Goal: Task Accomplishment & Management: Manage account settings

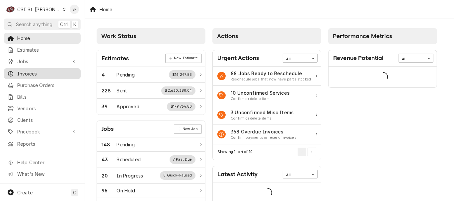
click at [25, 71] on span "Invoices" at bounding box center [47, 73] width 60 height 7
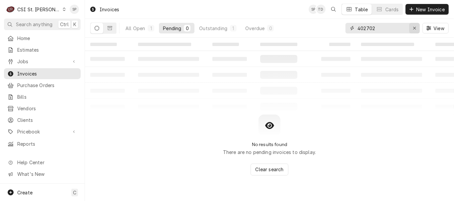
click at [416, 28] on div "Erase input" at bounding box center [414, 28] width 7 height 7
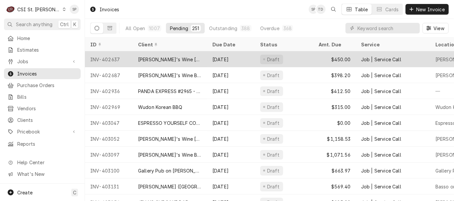
click at [108, 54] on div "INV-402637" at bounding box center [109, 59] width 48 height 16
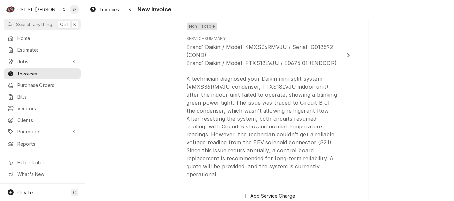
scroll to position [560, 0]
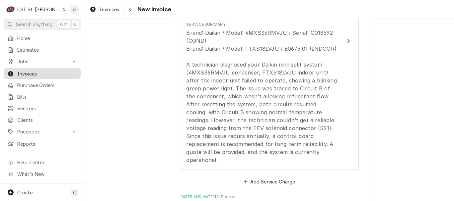
click at [61, 72] on span "Invoices" at bounding box center [47, 73] width 60 height 7
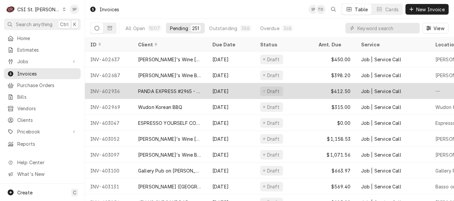
click at [112, 88] on div "INV-402936" at bounding box center [109, 91] width 48 height 16
